Goal: Check status: Check status

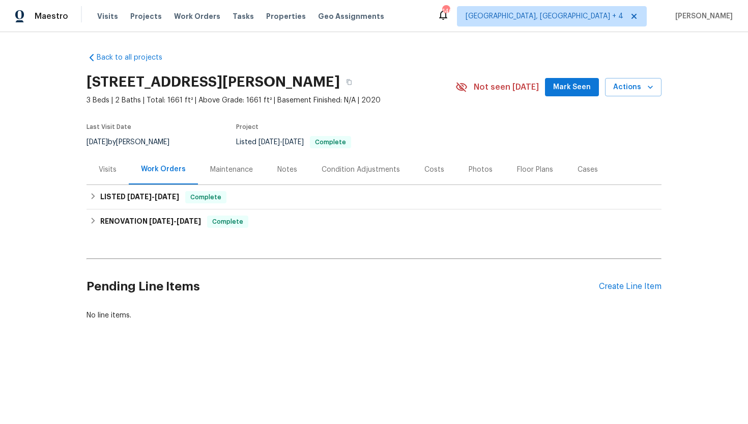
click at [119, 171] on div "Visits" at bounding box center [108, 169] width 42 height 30
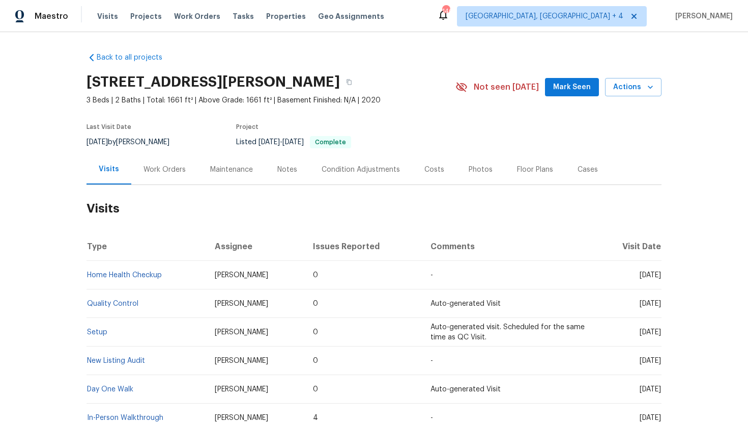
click at [158, 172] on div "Work Orders" at bounding box center [165, 169] width 42 height 10
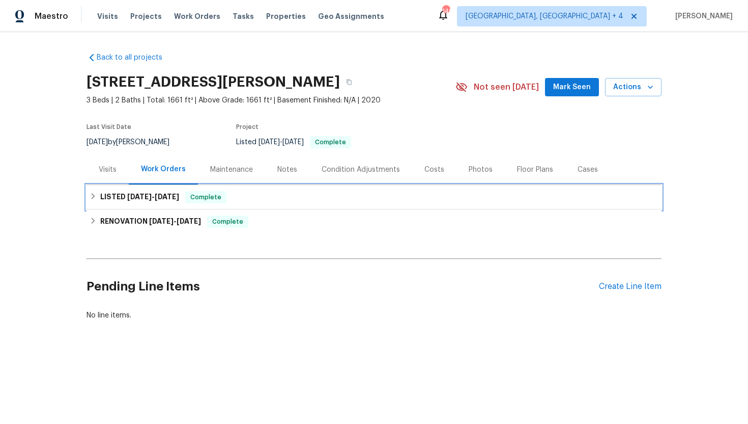
click at [175, 197] on span "[DATE]" at bounding box center [167, 196] width 24 height 7
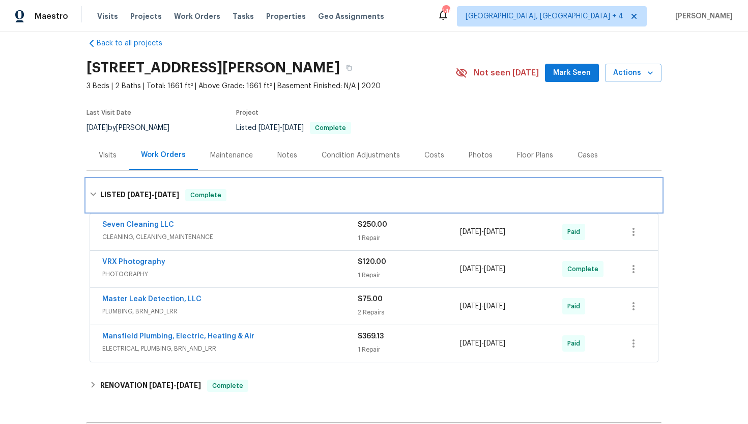
scroll to position [15, 0]
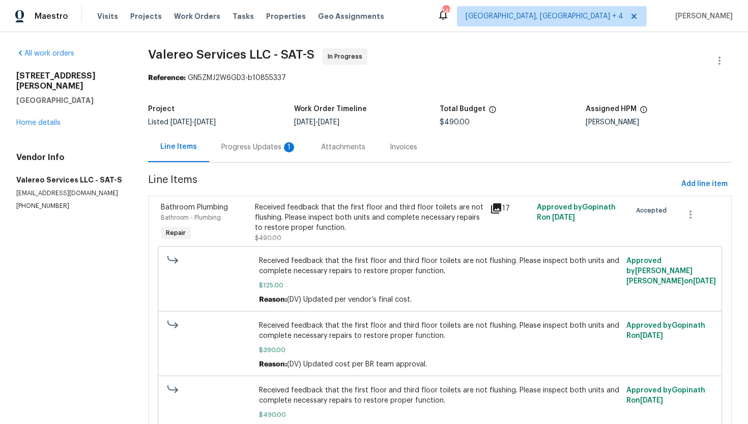
click at [271, 149] on div "Progress Updates 1" at bounding box center [258, 147] width 75 height 10
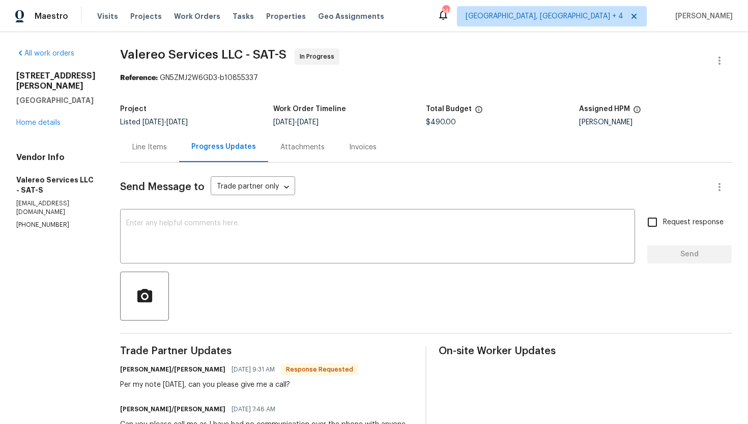
click at [134, 142] on div "Line Items" at bounding box center [149, 147] width 35 height 10
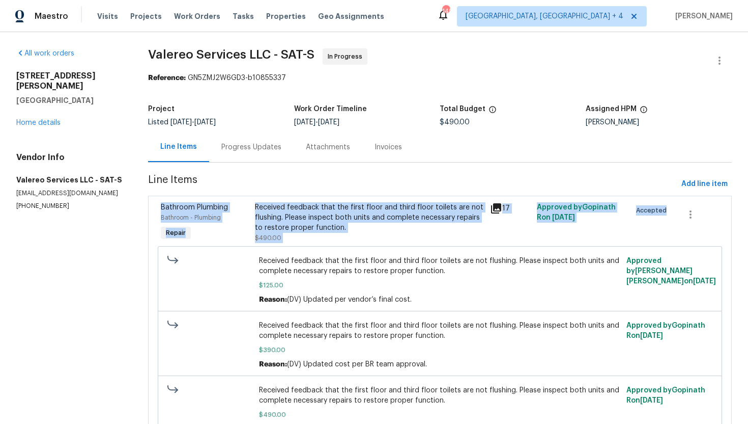
drag, startPoint x: 669, startPoint y: 211, endPoint x: 143, endPoint y: 200, distance: 526.0
click at [143, 200] on div "All work orders 3831 Harry Wurzbach Rd Bldg 16 San Antonio, TX 78209 Home detai…" at bounding box center [374, 257] width 748 height 450
click at [53, 125] on link "Home details" at bounding box center [38, 122] width 44 height 7
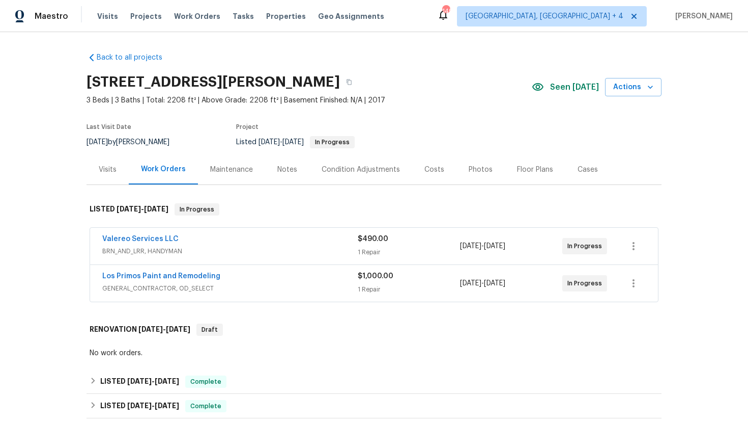
click at [292, 251] on span "BRN_AND_LRR, HANDYMAN" at bounding box center [230, 251] width 256 height 10
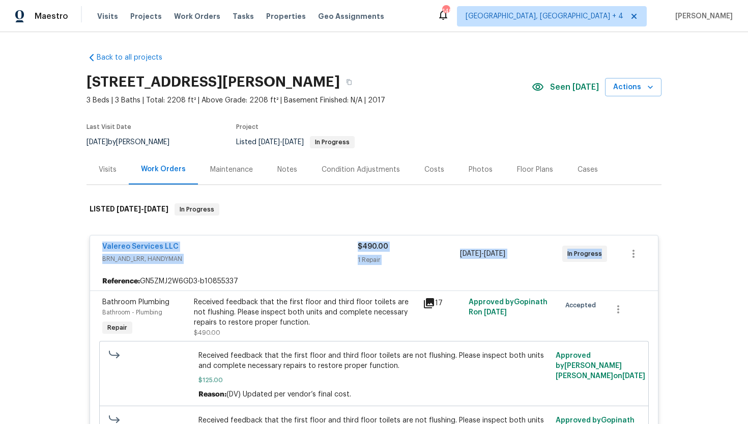
drag, startPoint x: 600, startPoint y: 257, endPoint x: 52, endPoint y: 226, distance: 548.1
click at [52, 226] on div "Back to all projects 3831 Harry Wurzbach Rd Bldg 16, San Antonio, TX 78209 3 Be…" at bounding box center [374, 227] width 748 height 391
copy div "Valereo Services LLC BRN_AND_LRR, HANDYMAN $490.00 1 Repair 9/15/2025 - 9/23/20…"
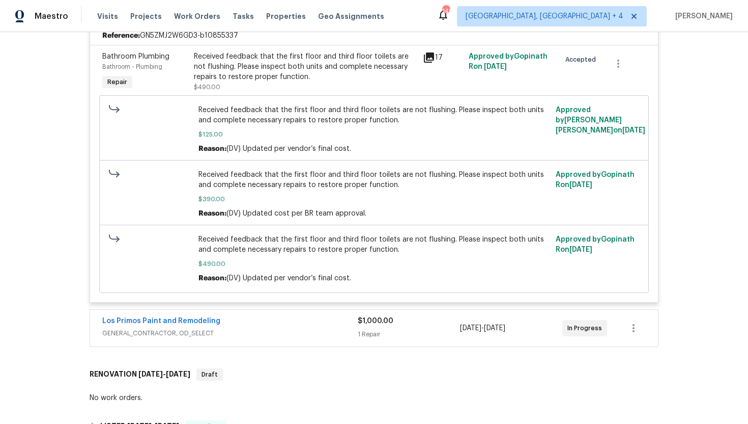
scroll to position [157, 0]
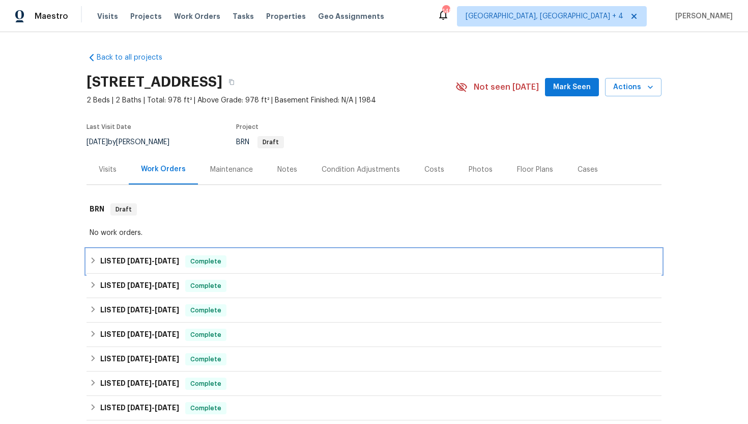
click at [179, 266] on h6 "LISTED 8/26/25 - 8/29/25" at bounding box center [139, 261] width 79 height 12
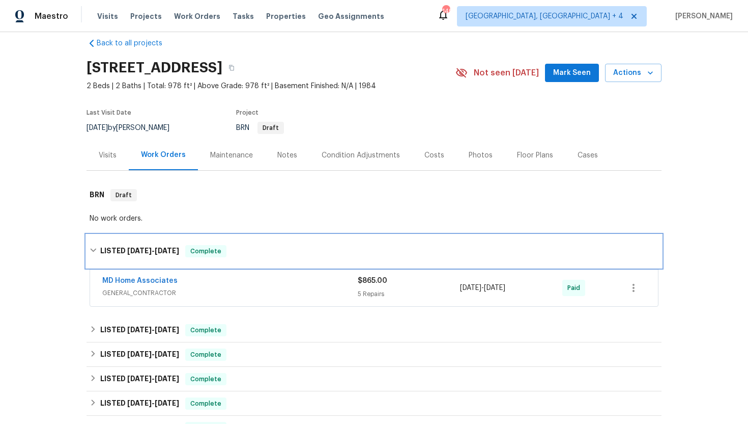
scroll to position [16, 0]
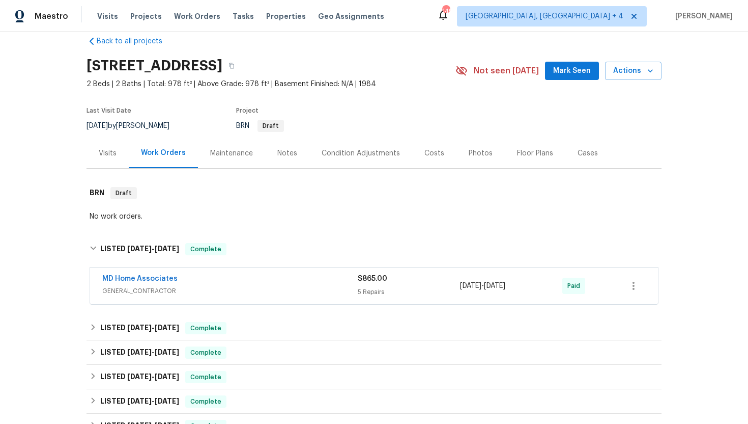
click at [235, 287] on span "GENERAL_CONTRACTOR" at bounding box center [230, 291] width 256 height 10
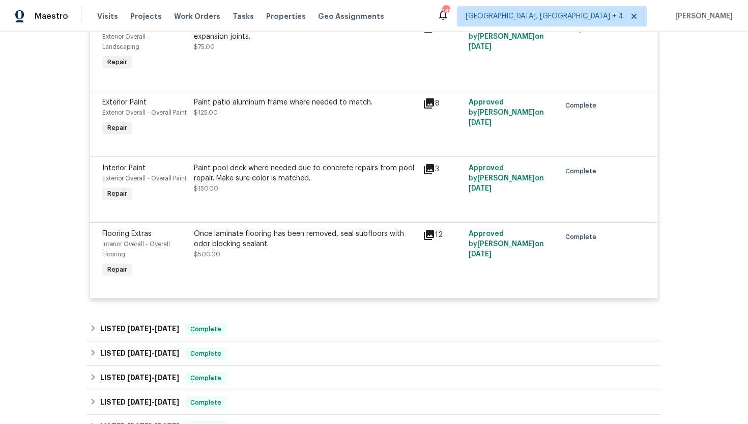
scroll to position [498, 0]
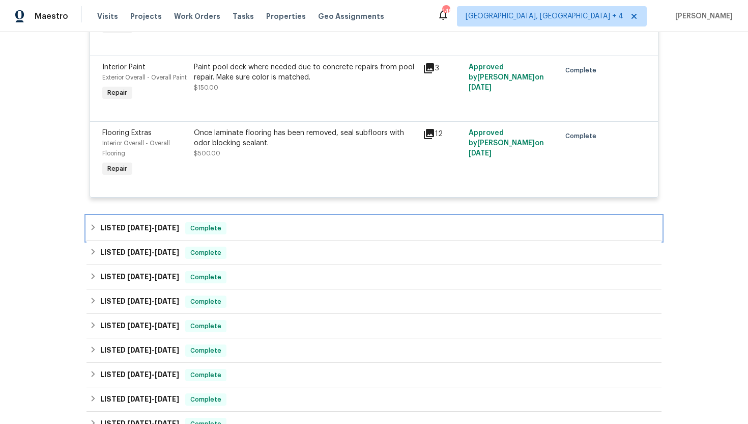
click at [221, 223] on div "Complete" at bounding box center [205, 228] width 41 height 12
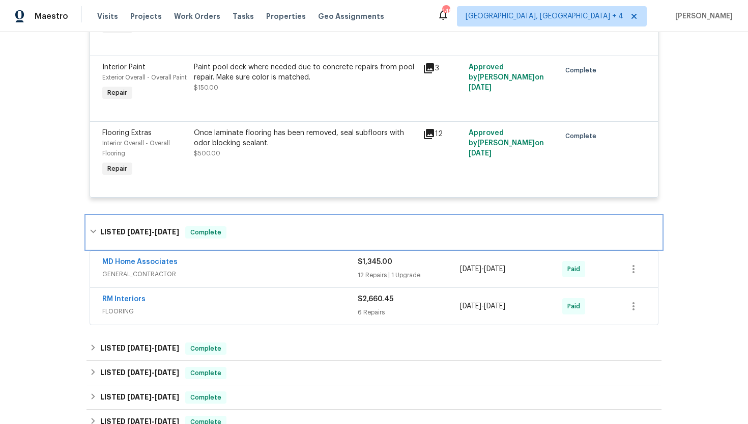
scroll to position [539, 0]
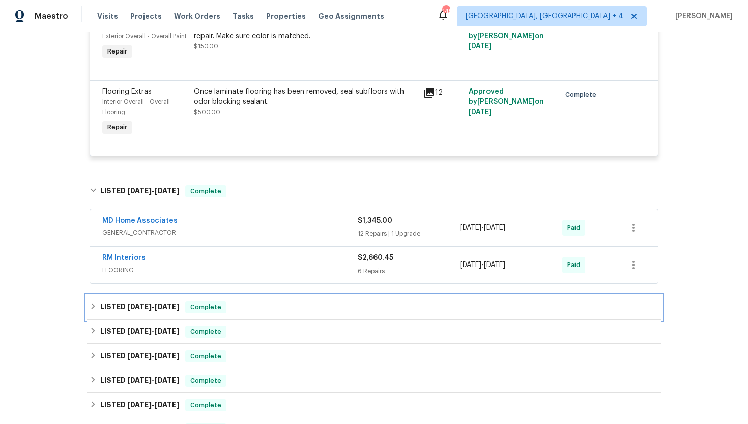
click at [219, 307] on span "Complete" at bounding box center [205, 307] width 39 height 10
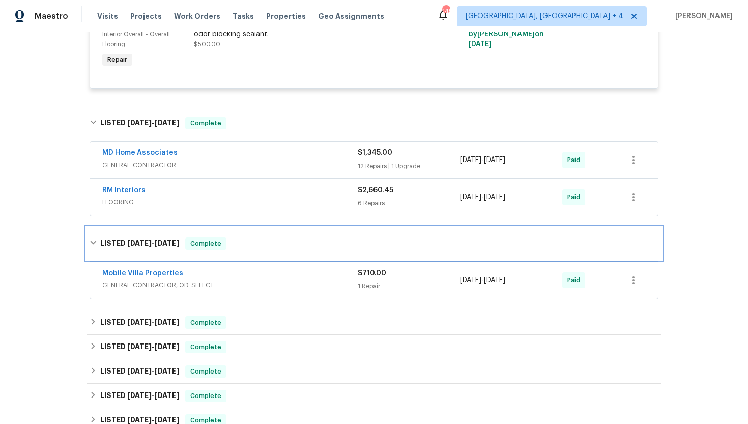
scroll to position [625, 0]
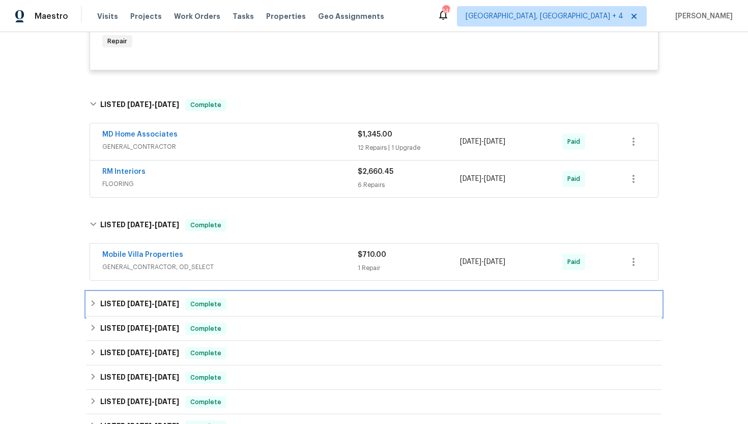
click at [206, 309] on span "Complete" at bounding box center [205, 304] width 39 height 10
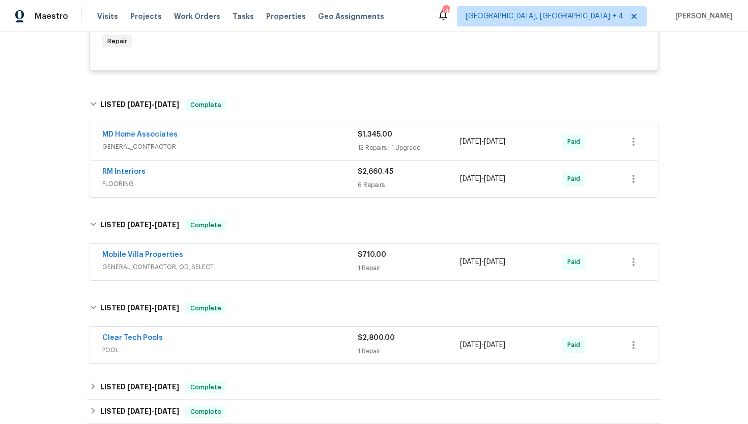
click at [205, 352] on span "POOL" at bounding box center [230, 350] width 256 height 10
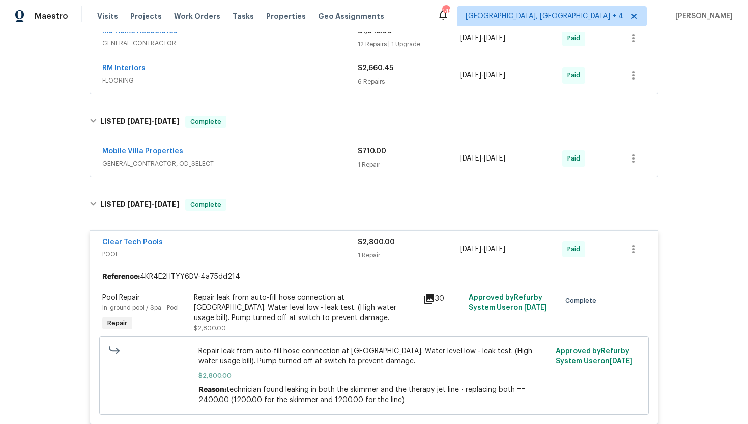
scroll to position [750, 0]
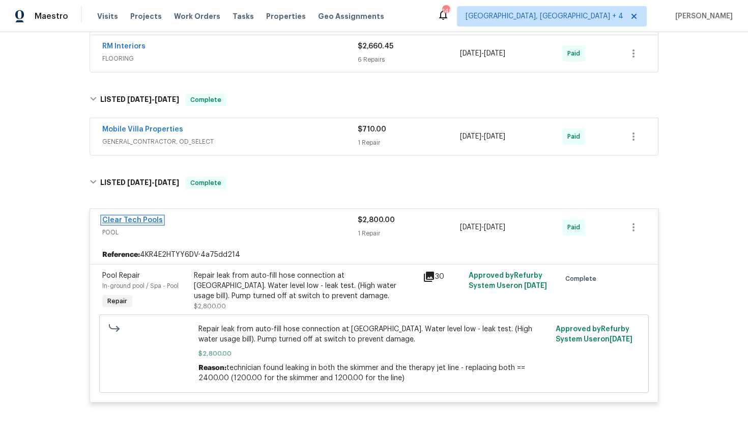
click at [148, 223] on link "Clear Tech Pools" at bounding box center [132, 219] width 61 height 7
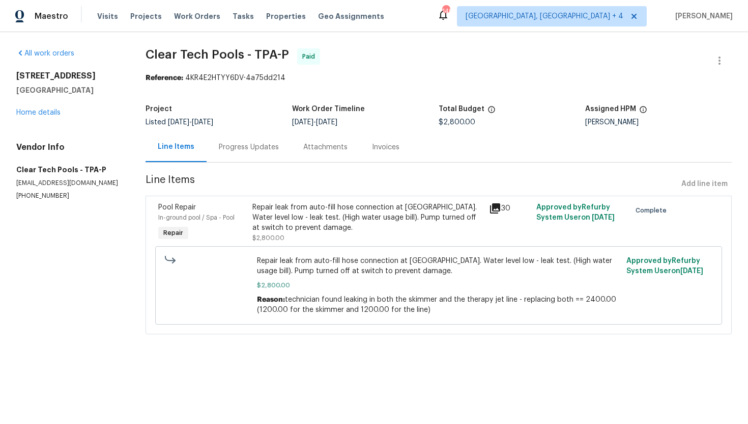
click at [245, 154] on div "Progress Updates" at bounding box center [249, 147] width 85 height 30
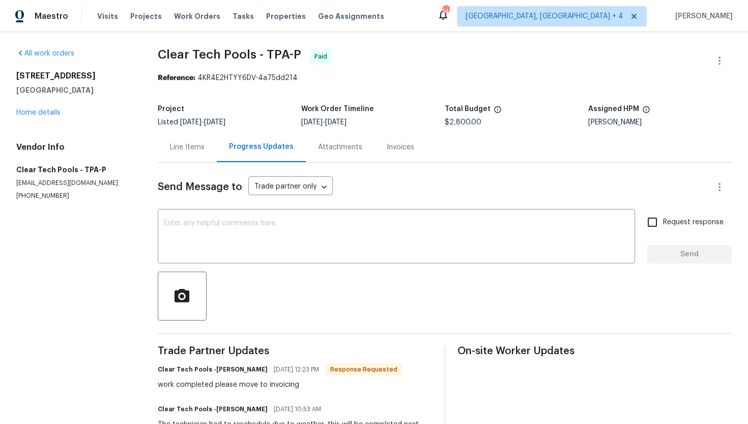
click at [337, 152] on div "Attachments" at bounding box center [340, 147] width 44 height 10
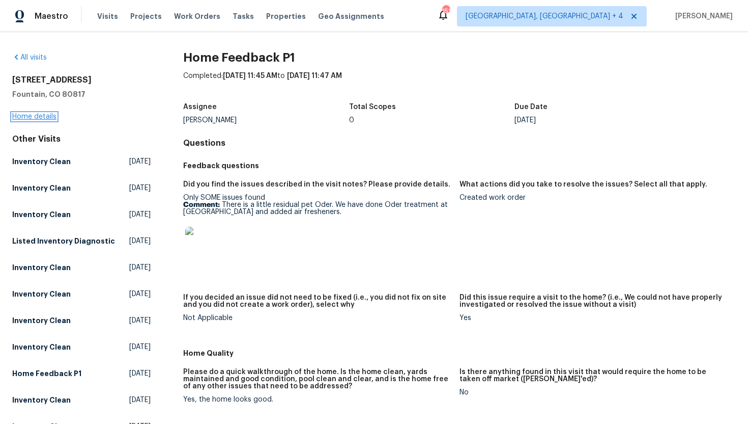
click at [47, 116] on link "Home details" at bounding box center [34, 116] width 44 height 7
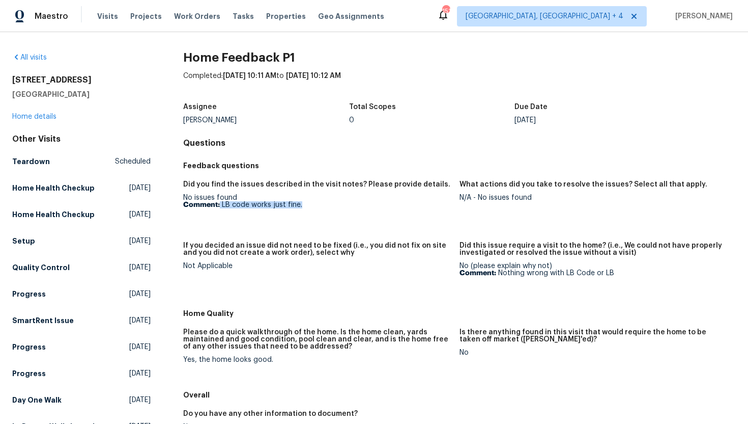
drag, startPoint x: 308, startPoint y: 206, endPoint x: 219, endPoint y: 207, distance: 89.1
click at [219, 207] on p "Comment: LB code works just fine." at bounding box center [317, 204] width 268 height 7
copy p "LB code works just fine."
drag, startPoint x: 530, startPoint y: 202, endPoint x: 477, endPoint y: 199, distance: 53.0
click at [477, 199] on figure "What actions did you take to resolve the issues? Select all that apply. N/A - N…" at bounding box center [598, 205] width 276 height 49
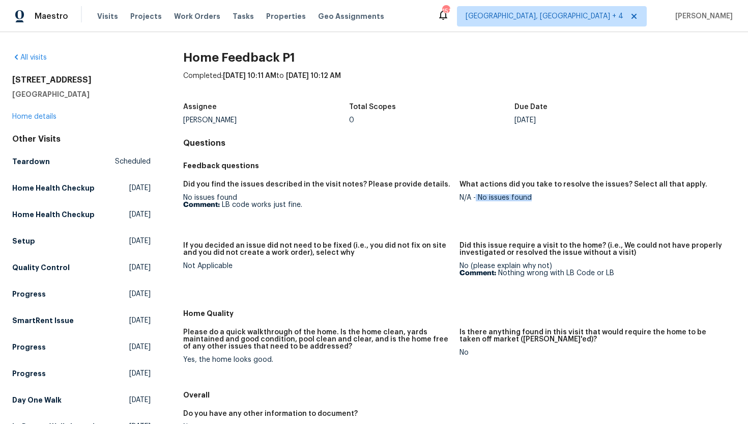
copy div "No issues found"
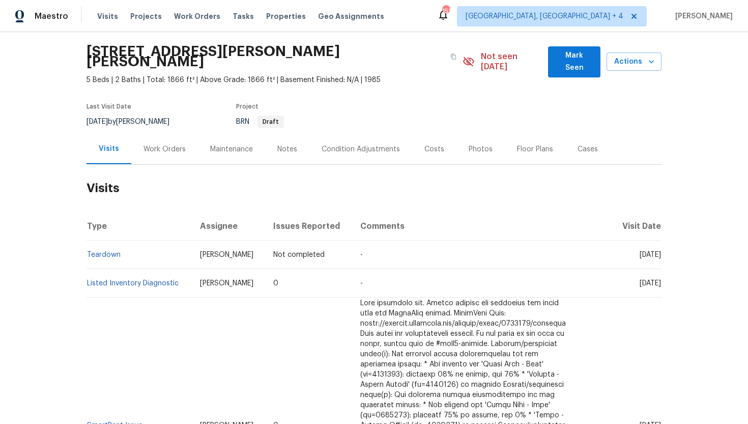
scroll to position [45, 0]
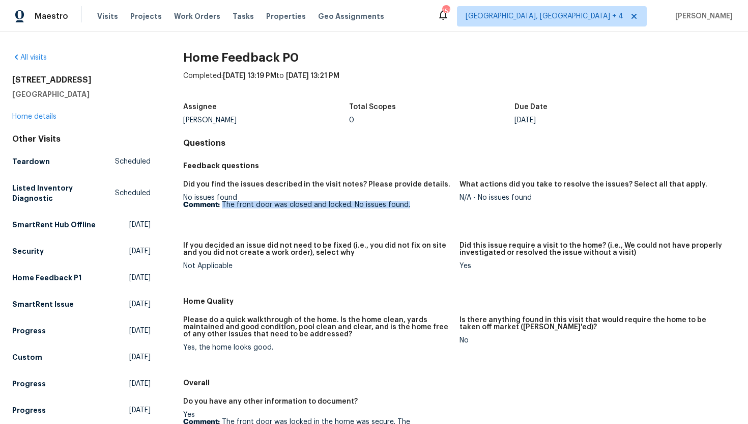
drag, startPoint x: 410, startPoint y: 207, endPoint x: 221, endPoint y: 205, distance: 188.9
click at [221, 205] on p "Comment: The front door was closed and locked. No issues found." at bounding box center [317, 204] width 268 height 7
copy p "The front door was closed and locked. No issues found."
click at [520, 210] on figure "What actions did you take to resolve the issues? Select all that apply. N/A - N…" at bounding box center [598, 205] width 276 height 49
drag, startPoint x: 536, startPoint y: 201, endPoint x: 479, endPoint y: 200, distance: 56.5
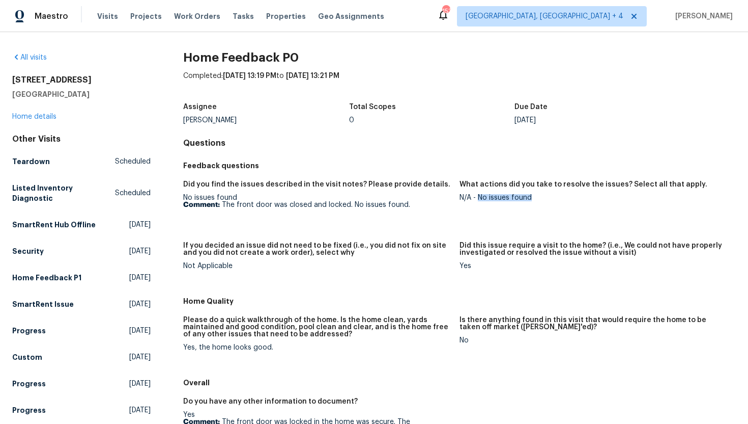
click at [479, 200] on div "N/A - No issues found" at bounding box center [594, 197] width 268 height 7
copy div "No issues found"
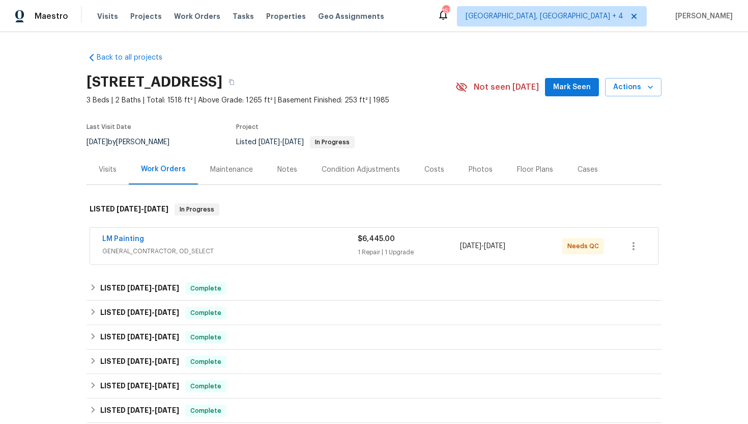
click at [261, 250] on span "GENERAL_CONTRACTOR, OD_SELECT" at bounding box center [230, 251] width 256 height 10
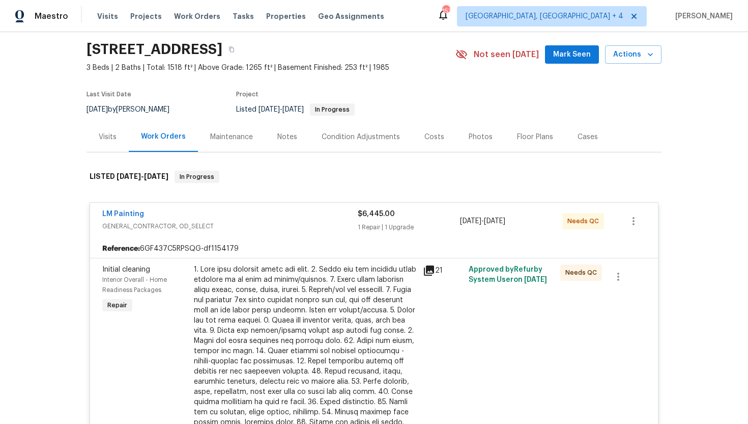
scroll to position [35, 0]
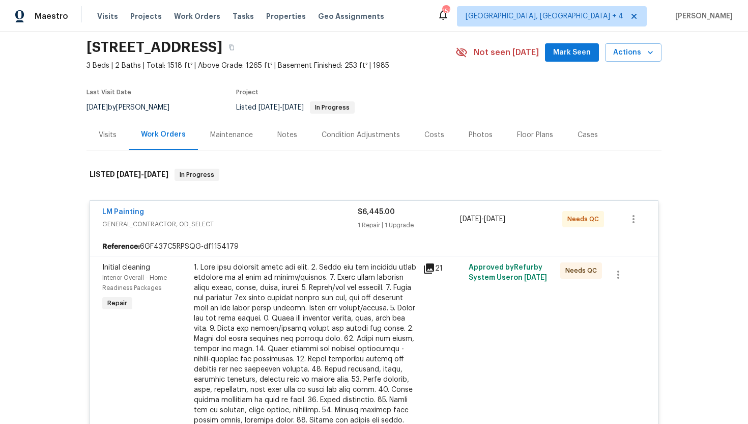
click at [231, 135] on div "Maintenance" at bounding box center [231, 135] width 43 height 10
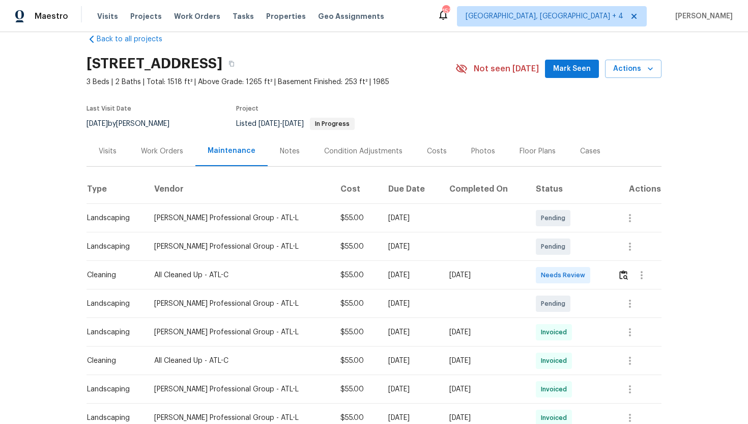
scroll to position [24, 0]
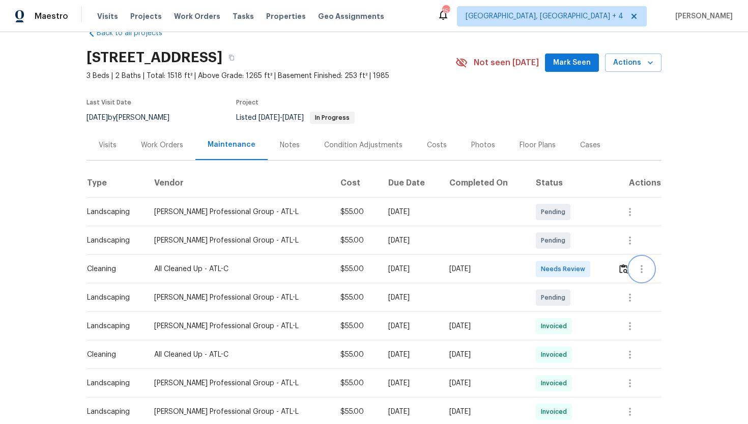
click at [643, 271] on icon "button" at bounding box center [642, 269] width 12 height 12
click at [664, 285] on li "View details" at bounding box center [665, 285] width 71 height 17
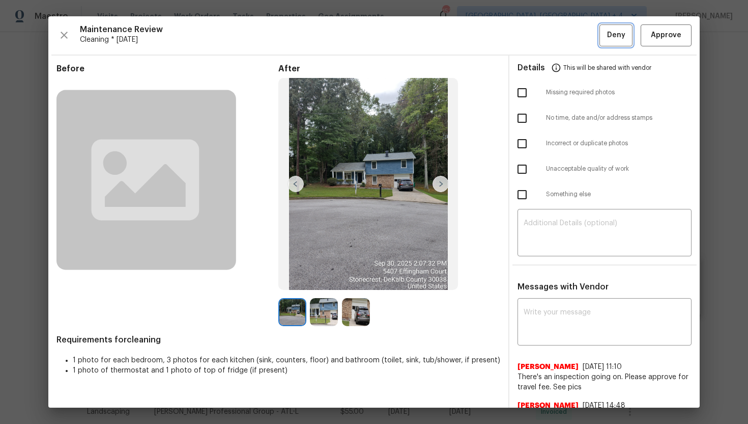
click at [619, 36] on span "Deny" at bounding box center [616, 35] width 18 height 13
